Goal: Task Accomplishment & Management: Complete application form

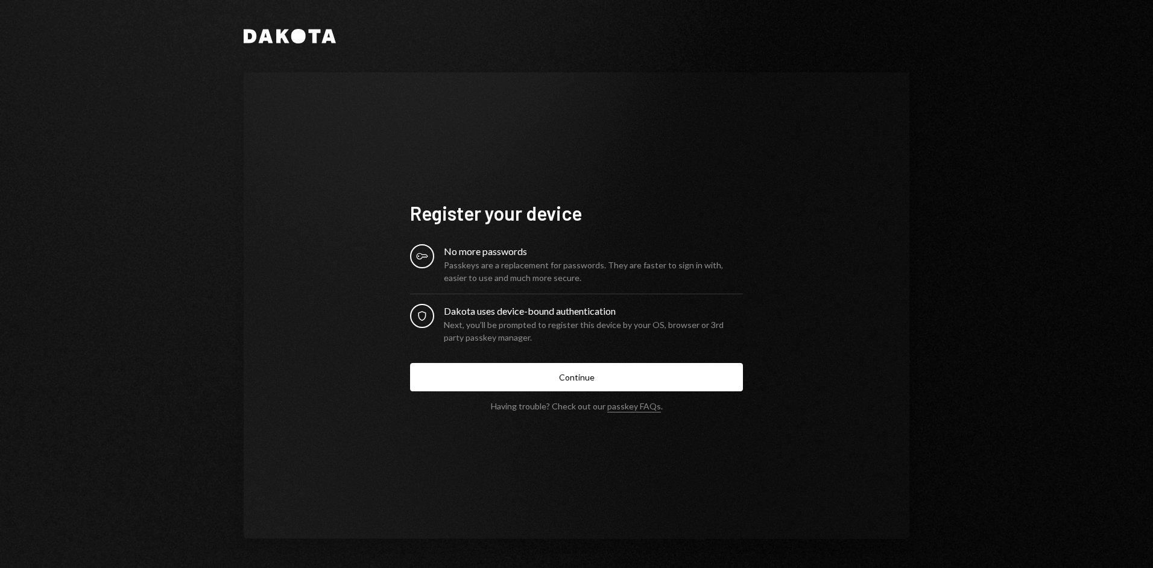
click at [480, 266] on div "Passkeys are a replacement for passwords. They are faster to sign in with, easi…" at bounding box center [593, 271] width 299 height 25
click at [459, 259] on div "Passkeys are a replacement for passwords. They are faster to sign in with, easi…" at bounding box center [593, 271] width 299 height 25
click at [420, 254] on icon "Key" at bounding box center [422, 256] width 12 height 12
click at [543, 475] on div "Register your device Key No more passwords Passkeys are a replacement for passw…" at bounding box center [577, 305] width 666 height 467
click at [475, 267] on div "Passkeys are a replacement for passwords. They are faster to sign in with, easi…" at bounding box center [593, 271] width 299 height 25
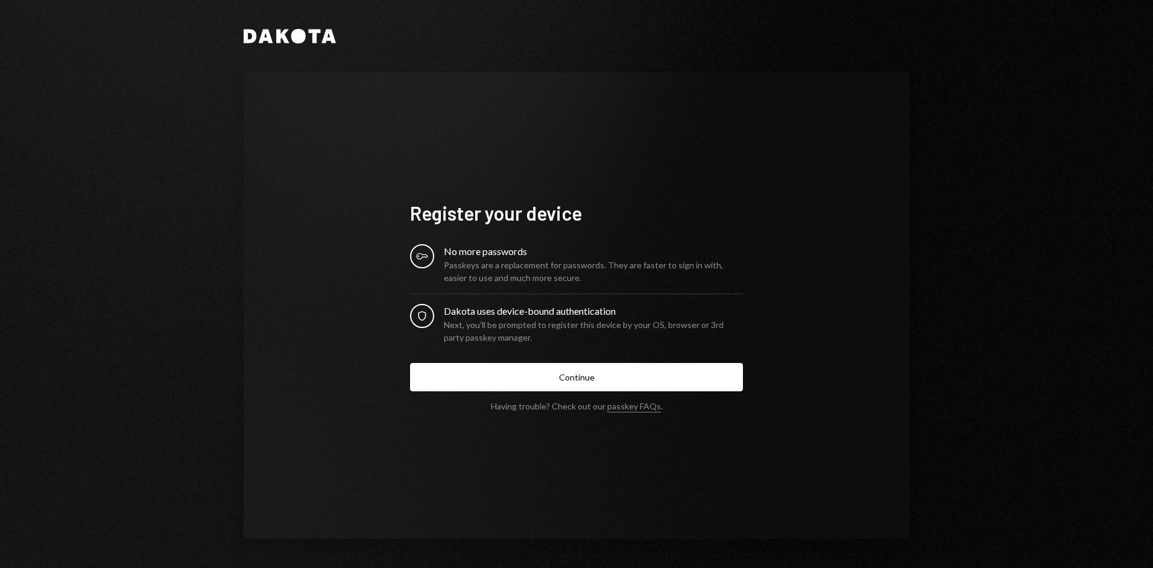
click at [426, 259] on icon "Key" at bounding box center [422, 256] width 12 height 12
click at [480, 257] on div "No more passwords" at bounding box center [593, 251] width 299 height 14
click at [577, 259] on div "Passkeys are a replacement for passwords. They are faster to sign in with, easi…" at bounding box center [593, 271] width 299 height 25
click at [602, 259] on div "Passkeys are a replacement for passwords. They are faster to sign in with, easi…" at bounding box center [593, 271] width 299 height 25
click at [622, 267] on div "Passkeys are a replacement for passwords. They are faster to sign in with, easi…" at bounding box center [593, 271] width 299 height 25
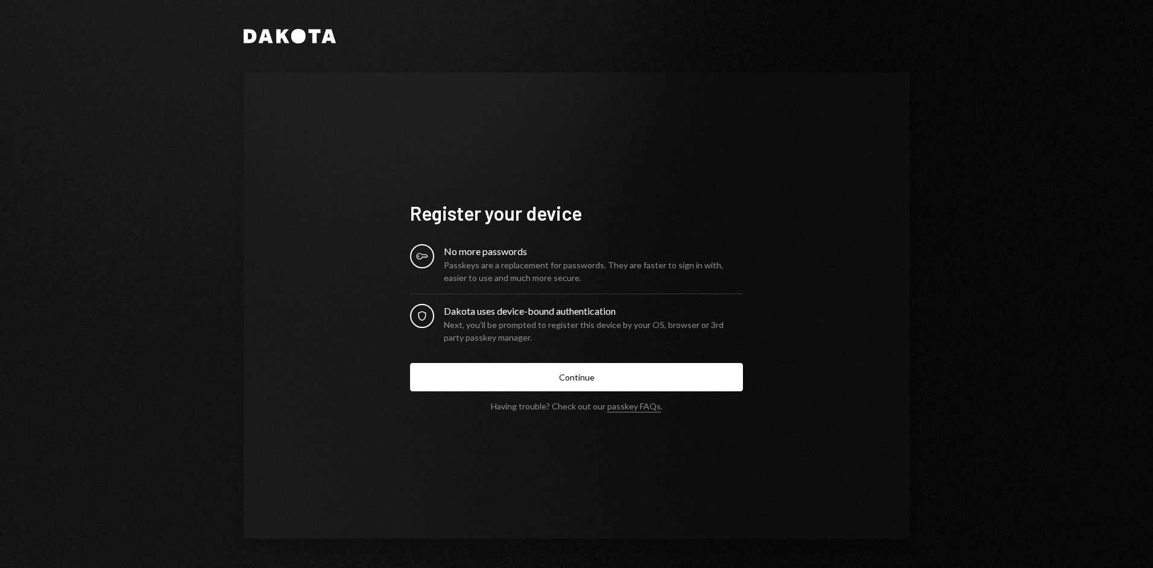
click at [516, 274] on div "Passkeys are a replacement for passwords. They are faster to sign in with, easi…" at bounding box center [593, 271] width 299 height 25
click at [484, 274] on div "Passkeys are a replacement for passwords. They are faster to sign in with, easi…" at bounding box center [593, 271] width 299 height 25
click at [435, 322] on div "Security Dakota uses device-bound authentication Next, you’ll be prompted to re…" at bounding box center [576, 324] width 333 height 40
click at [485, 248] on div "No more passwords" at bounding box center [593, 251] width 299 height 14
click at [453, 250] on div "No more passwords" at bounding box center [593, 251] width 299 height 14
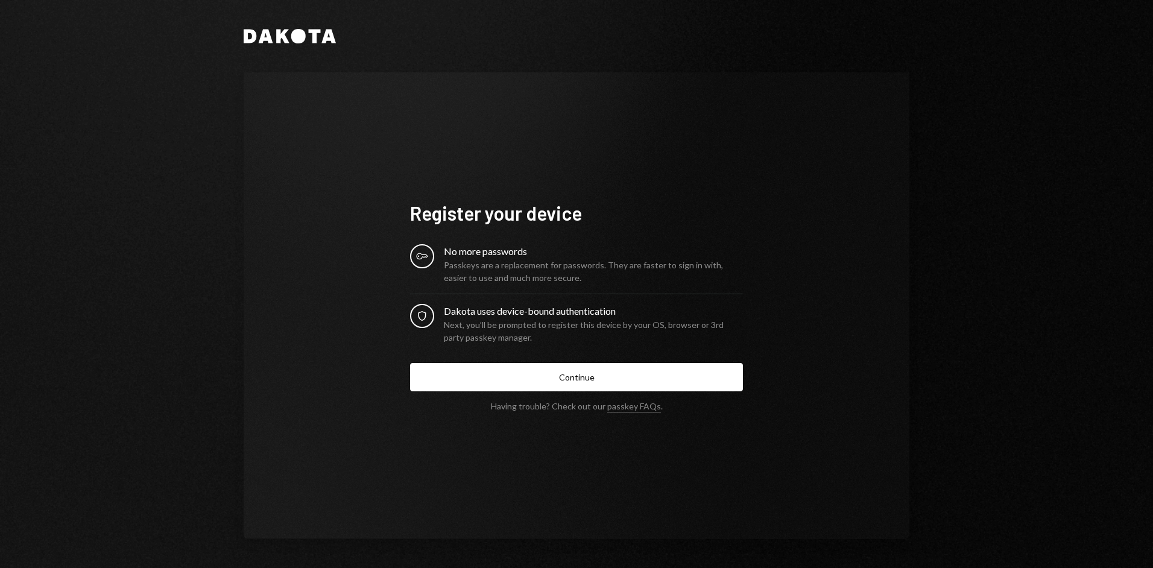
click at [426, 259] on icon "Key" at bounding box center [422, 256] width 12 height 12
click at [424, 259] on icon "Key" at bounding box center [422, 256] width 12 height 12
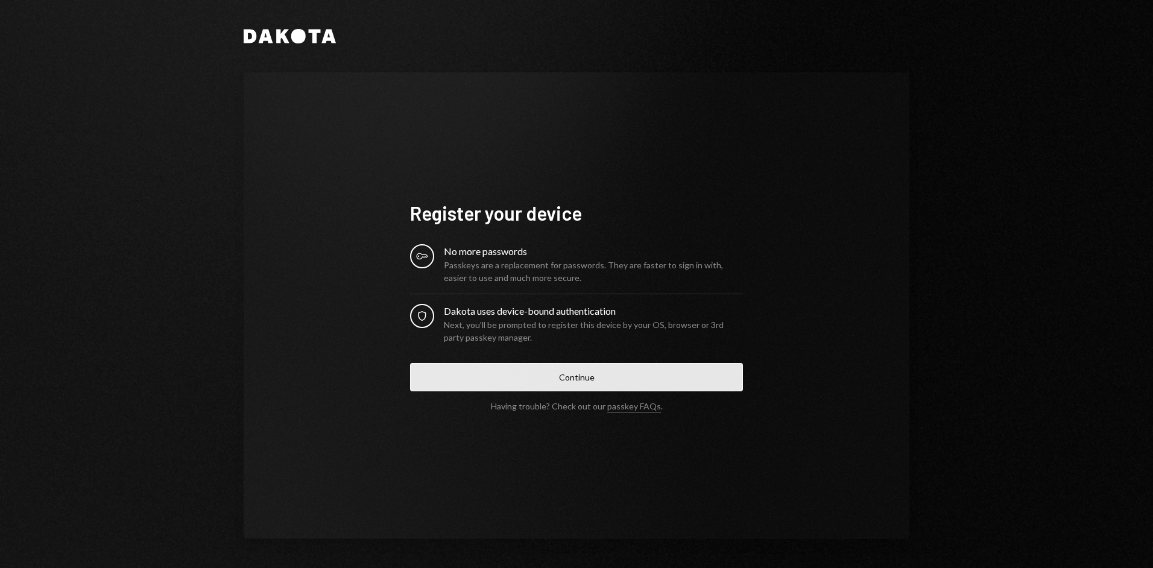
click at [531, 370] on button "Continue" at bounding box center [576, 377] width 333 height 28
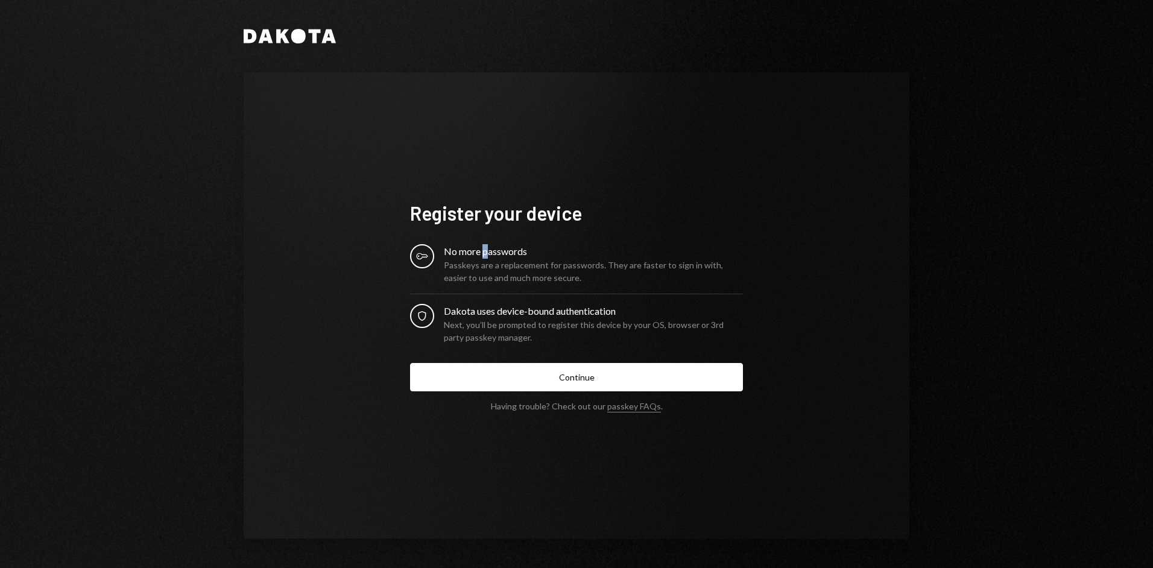
click at [485, 244] on div "No more passwords" at bounding box center [593, 251] width 299 height 14
drag, startPoint x: 485, startPoint y: 244, endPoint x: 428, endPoint y: 260, distance: 59.0
click at [445, 260] on div "Passkeys are a replacement for passwords. They are faster to sign in with, easi…" at bounding box center [593, 271] width 299 height 25
click at [414, 253] on div "Key" at bounding box center [422, 256] width 24 height 24
click at [575, 406] on div "Having trouble? Check out our passkey FAQs ." at bounding box center [577, 406] width 172 height 10
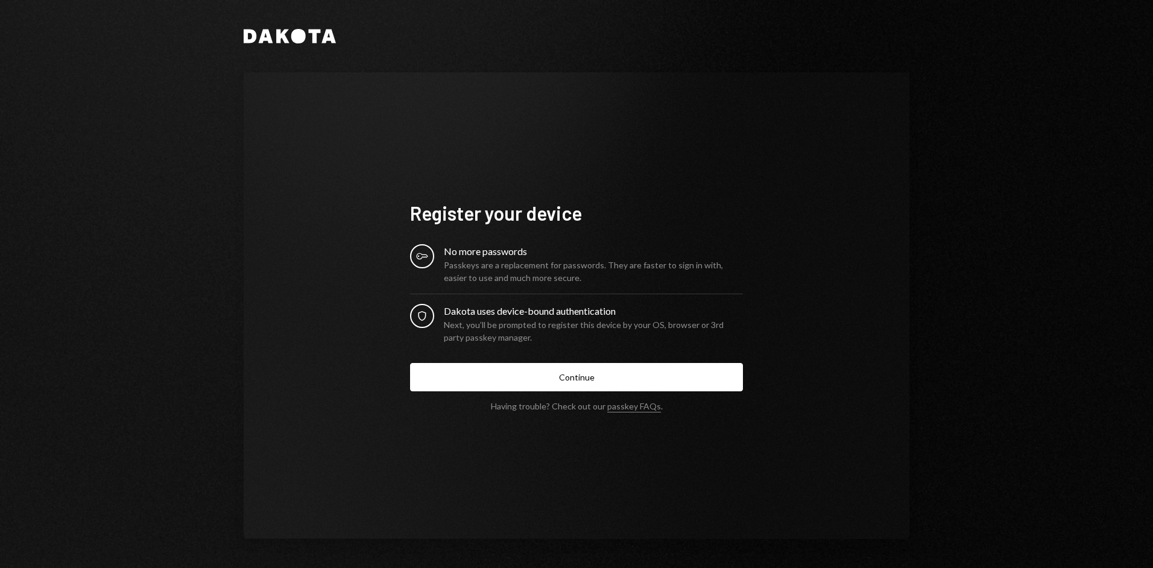
click at [211, 77] on div "Dakota Register your device Key No more passwords Passkeys are a replacement fo…" at bounding box center [576, 284] width 1153 height 568
click at [483, 265] on div "Passkeys are a replacement for passwords. They are faster to sign in with, easi…" at bounding box center [593, 271] width 299 height 25
click at [482, 273] on div "Passkeys are a replacement for passwords. They are faster to sign in with, easi…" at bounding box center [593, 271] width 299 height 25
click at [460, 268] on div "Passkeys are a replacement for passwords. They are faster to sign in with, easi…" at bounding box center [593, 271] width 299 height 25
